Goal: Complete application form

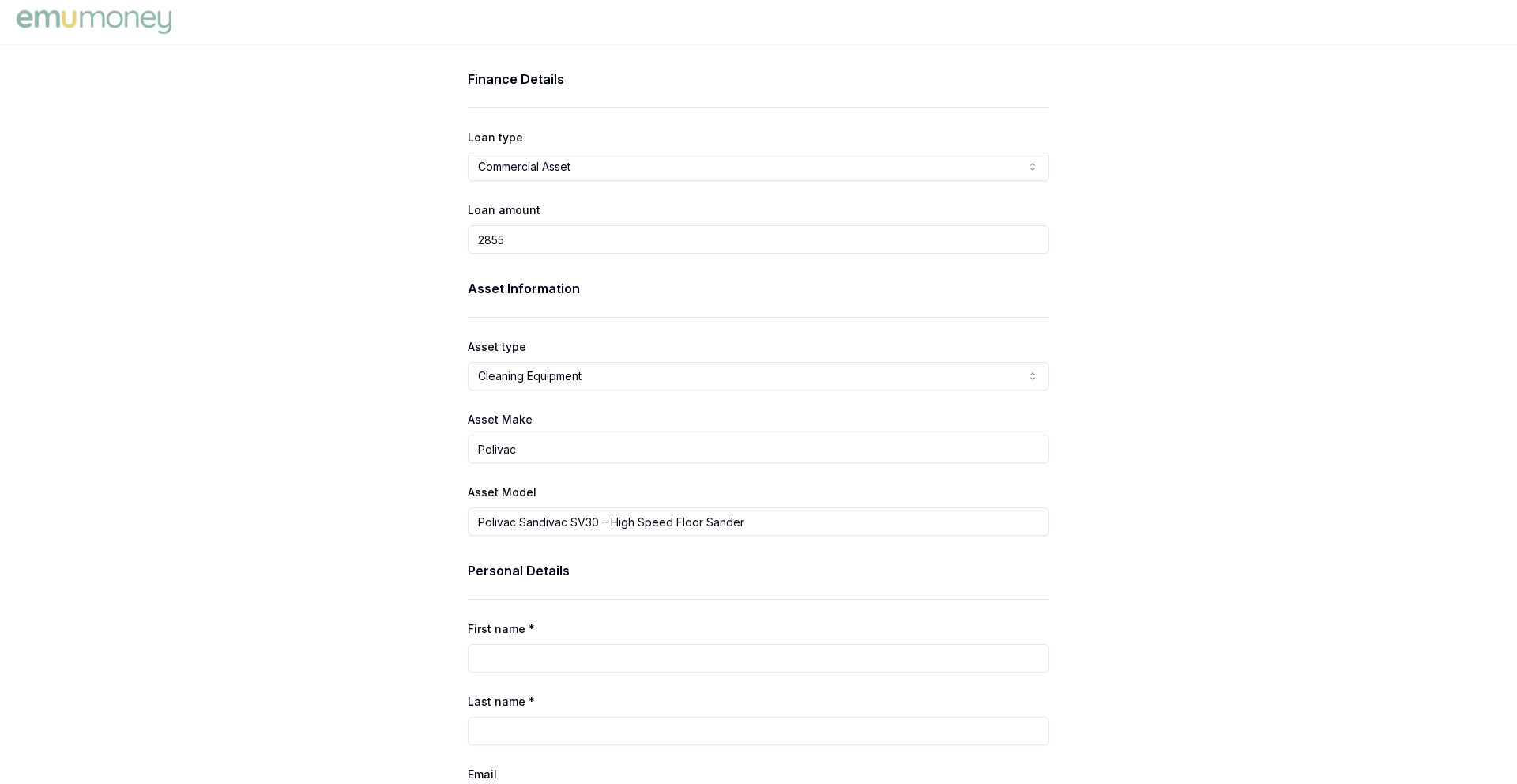
click at [599, 370] on html "Finance Details Loan type Commercial Asset Consumer Loan Consumer Asset Commerc…" at bounding box center [758, 392] width 1517 height 784
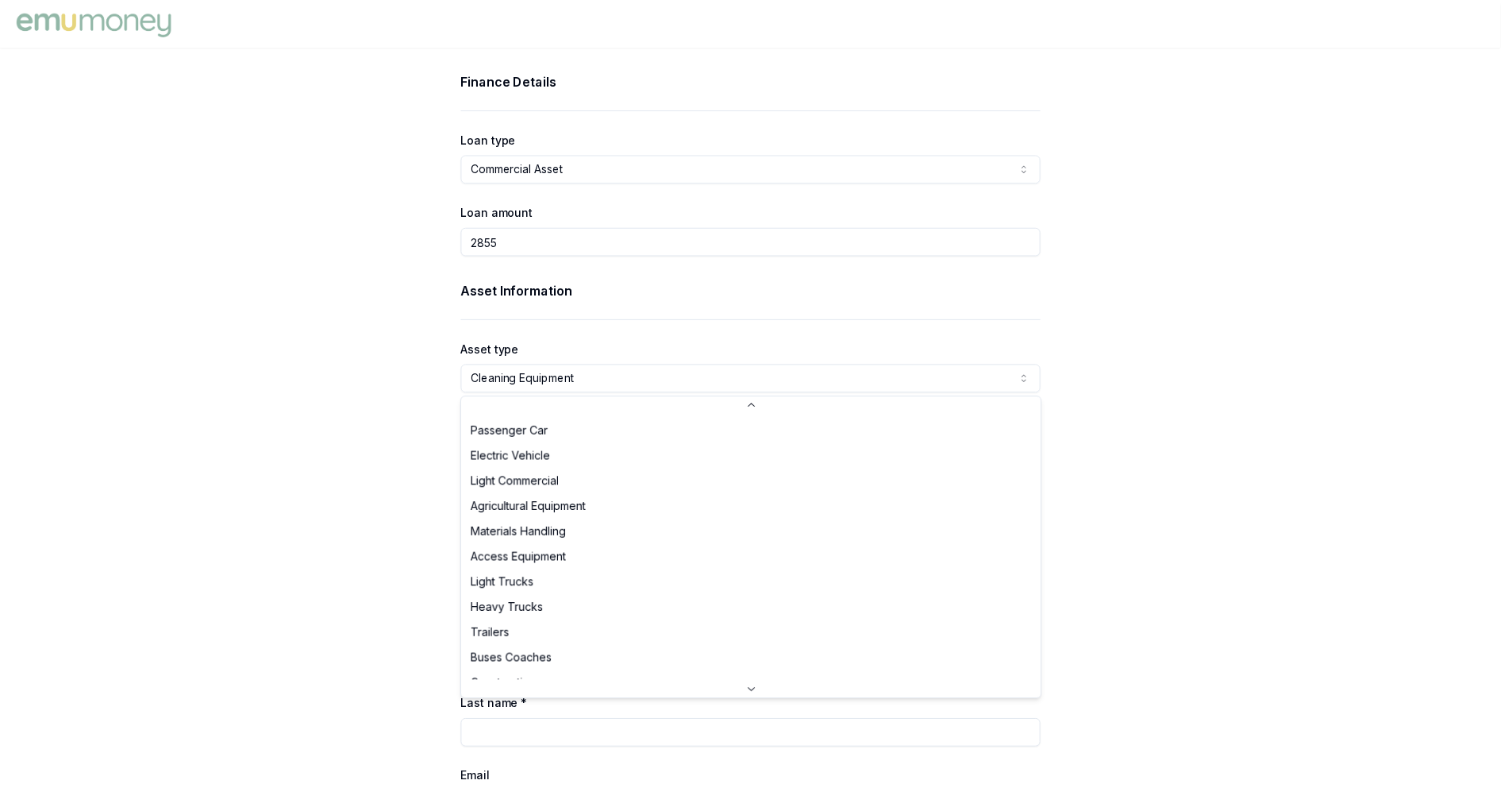
scroll to position [448, 0]
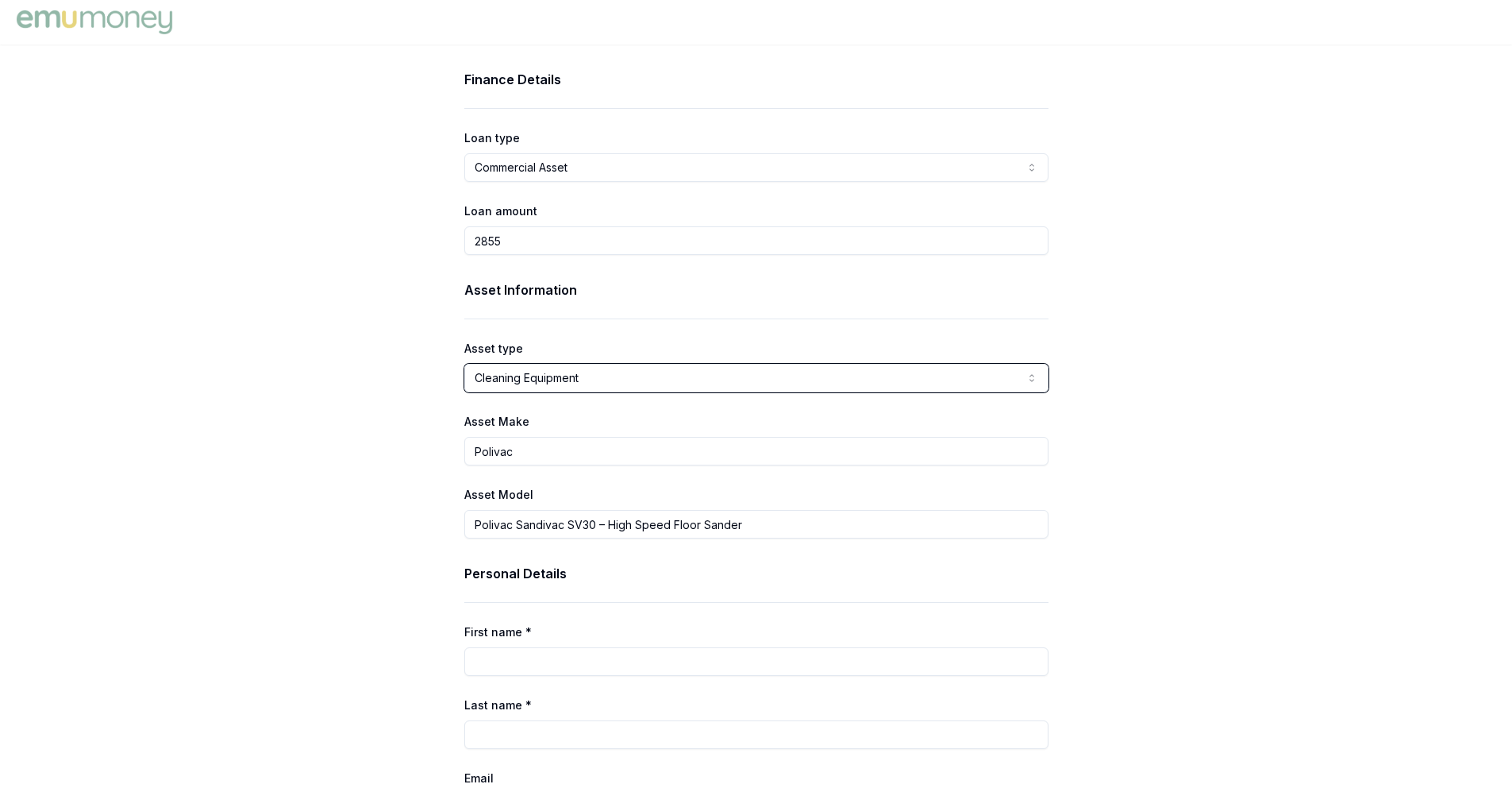
drag, startPoint x: 1436, startPoint y: 383, endPoint x: 1336, endPoint y: 381, distance: 100.0
click at [1434, 383] on html "Finance Details Loan type Commercial Asset Consumer Loan Consumer Asset Commerc…" at bounding box center [756, 394] width 1512 height 788
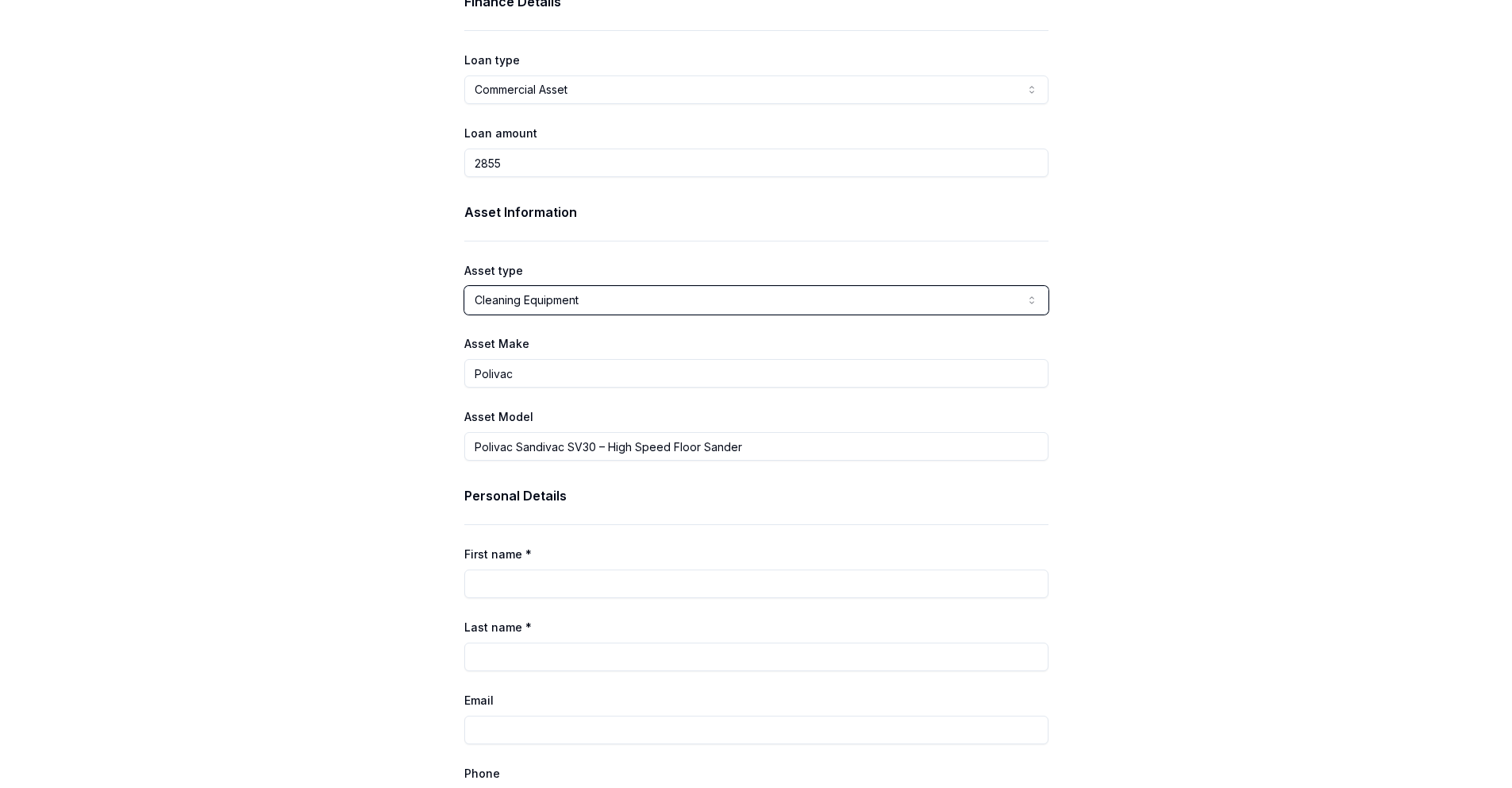
scroll to position [0, 0]
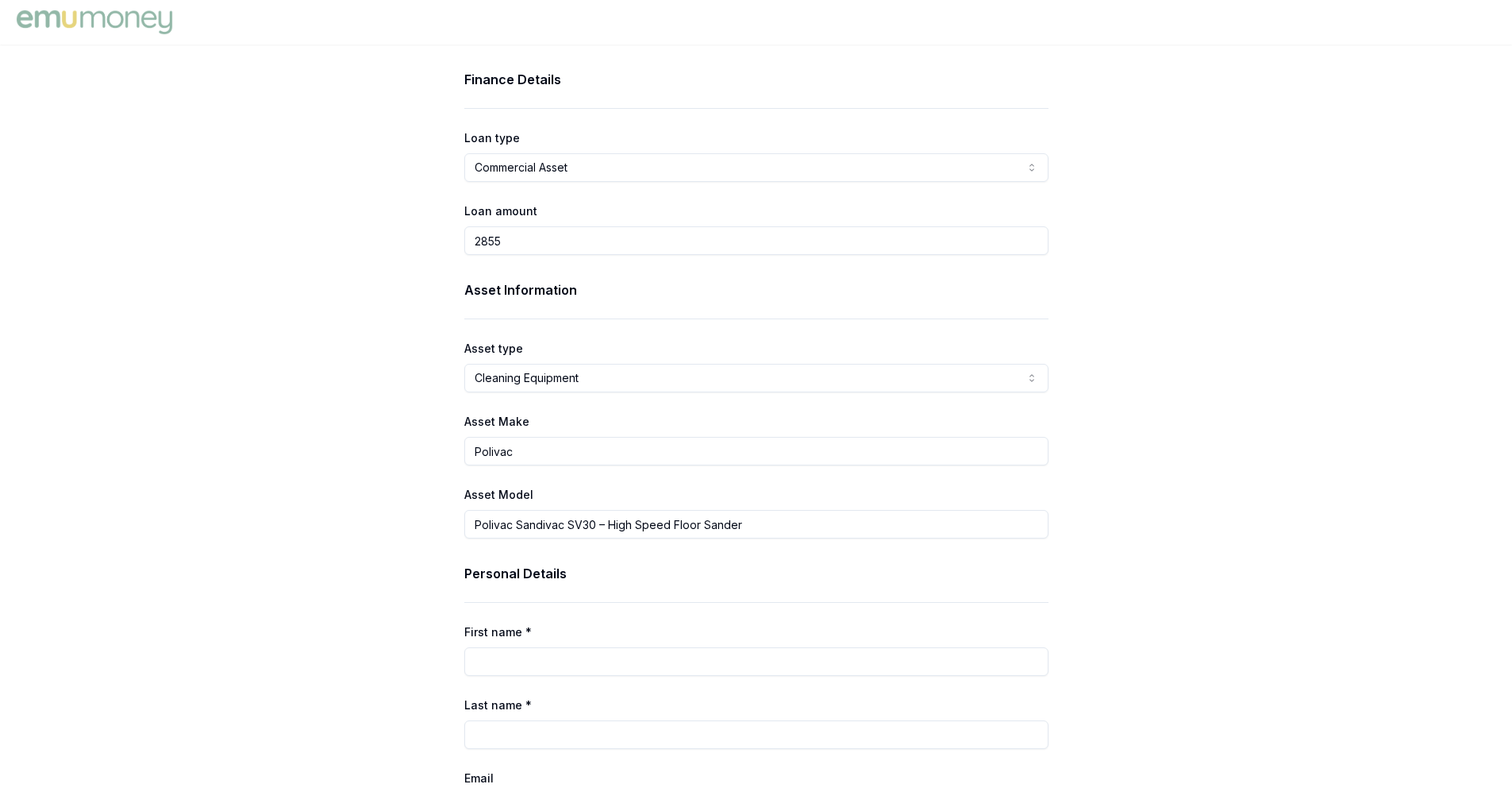
click at [92, 18] on img at bounding box center [94, 21] width 164 height 31
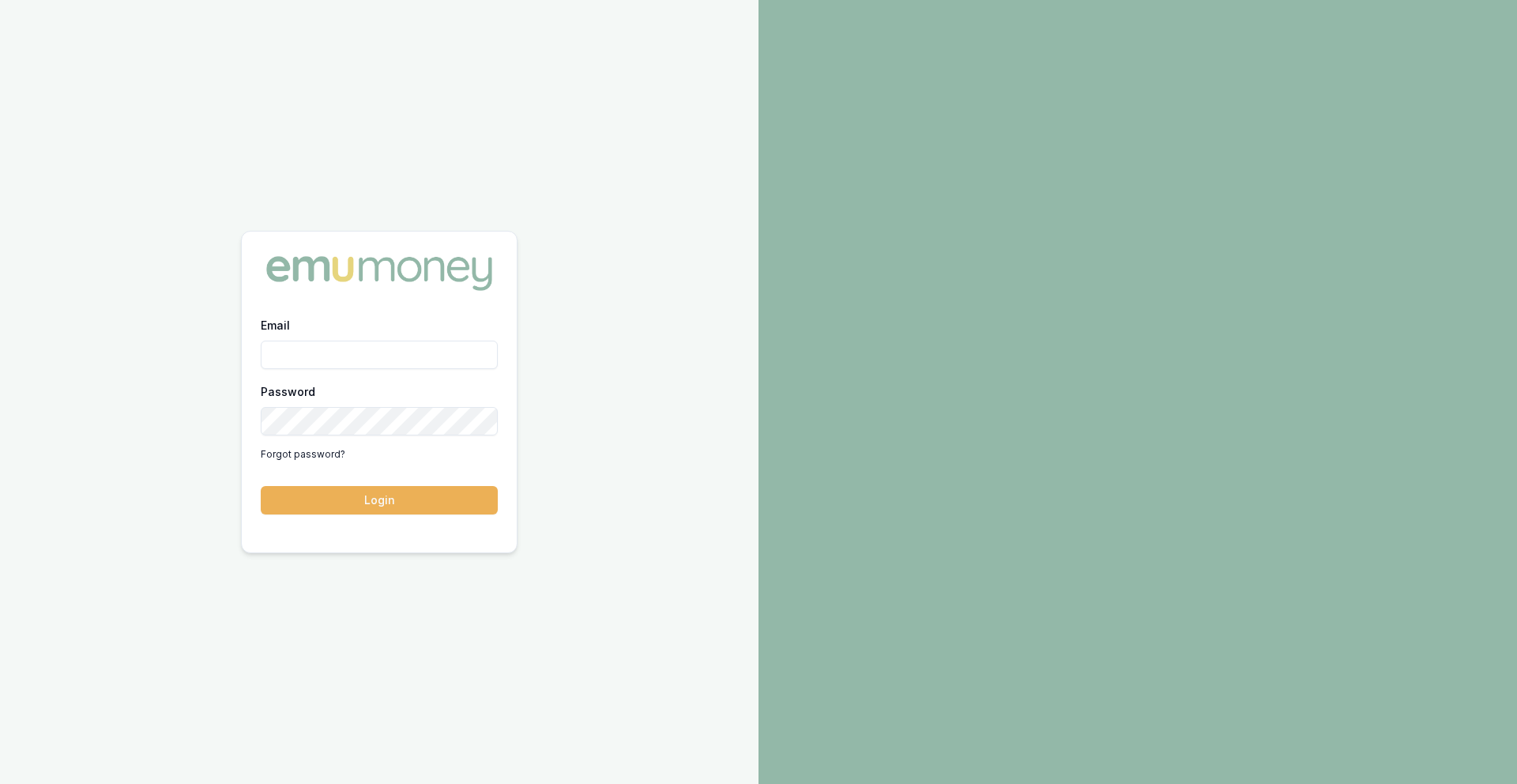
click at [368, 370] on div "Email Password Forgot password?" at bounding box center [379, 391] width 237 height 152
click at [355, 356] on input "Email" at bounding box center [379, 354] width 237 height 29
click at [360, 405] on div "Password Forgot password?" at bounding box center [379, 424] width 237 height 85
click at [344, 360] on input "Email" at bounding box center [379, 354] width 237 height 29
